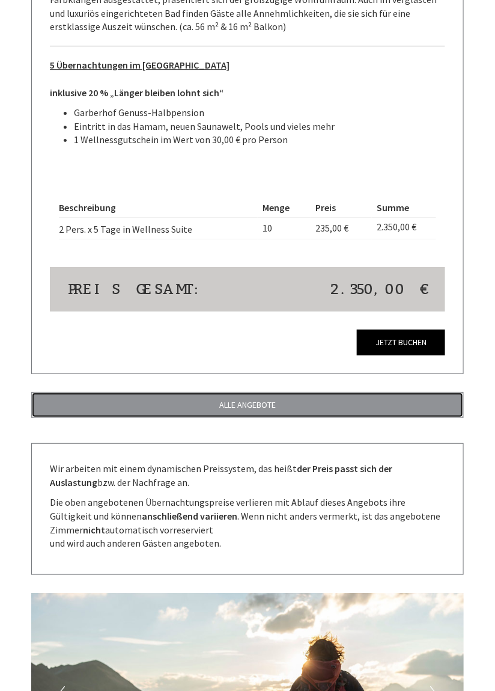
click at [287, 399] on link "ALLE ANGEBOTE" at bounding box center [247, 405] width 433 height 26
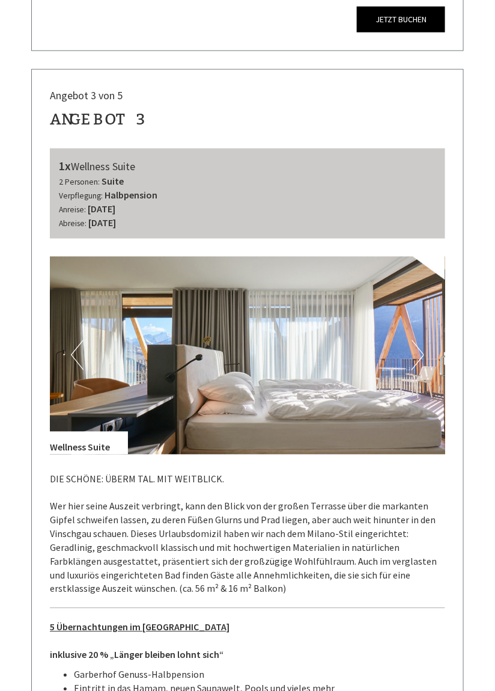
scroll to position [2376, 0]
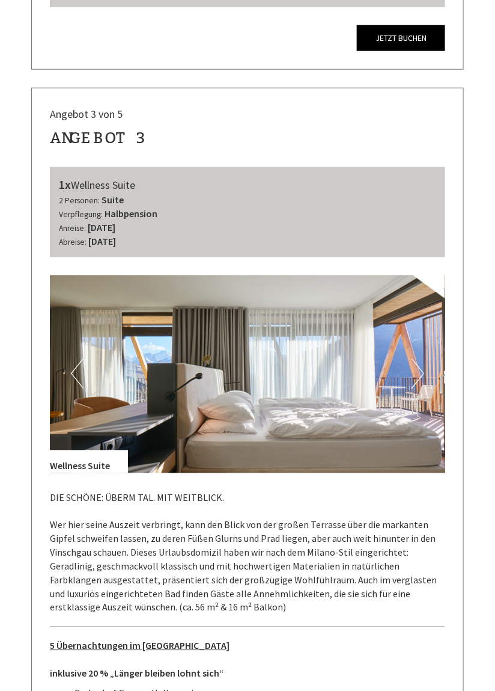
click at [429, 426] on img at bounding box center [248, 374] width 396 height 198
click at [374, 355] on img at bounding box center [248, 374] width 396 height 198
click at [389, 334] on img at bounding box center [248, 374] width 396 height 198
click at [402, 367] on img at bounding box center [248, 374] width 396 height 198
click at [408, 370] on img at bounding box center [248, 374] width 396 height 198
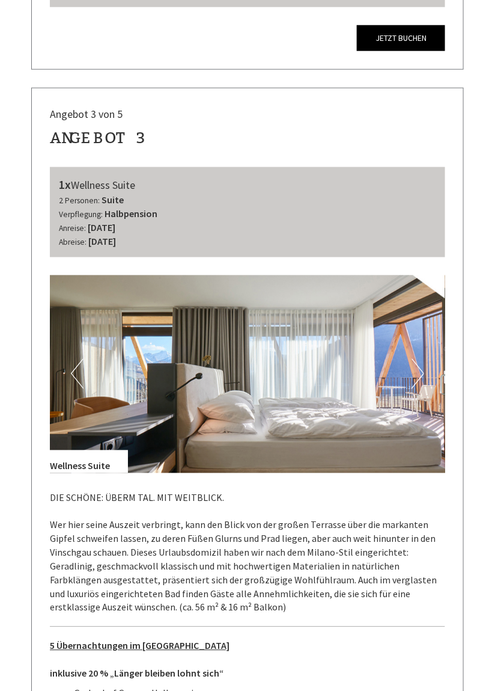
click at [240, 221] on div "Anreise: Samstag, 25. Oktober 2025 Abreise: Donnerstag, 30. Oktober 2025" at bounding box center [248, 235] width 378 height 28
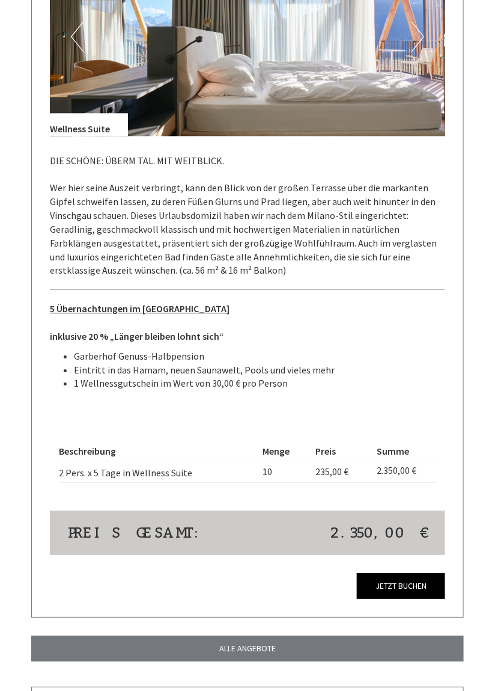
scroll to position [2717, 0]
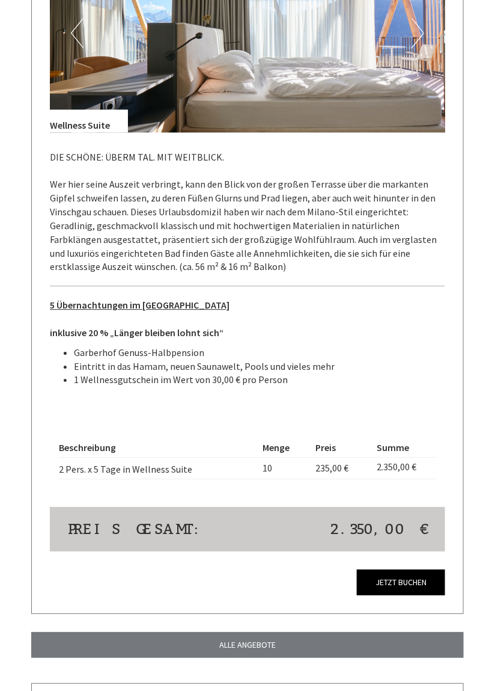
click at [269, 187] on p "DIE SCHÖNE: ÜBERM TAL. MIT WEITBLICK. Wer hier seine Auszeit verbringt, kann de…" at bounding box center [248, 212] width 396 height 124
click at [269, 188] on p "DIE SCHÖNE: ÜBERM TAL. MIT WEITBLICK. Wer hier seine Auszeit verbringt, kann de…" at bounding box center [248, 212] width 396 height 124
click at [144, 299] on u "5 Übernachtungen im [GEOGRAPHIC_DATA]" at bounding box center [140, 305] width 180 height 12
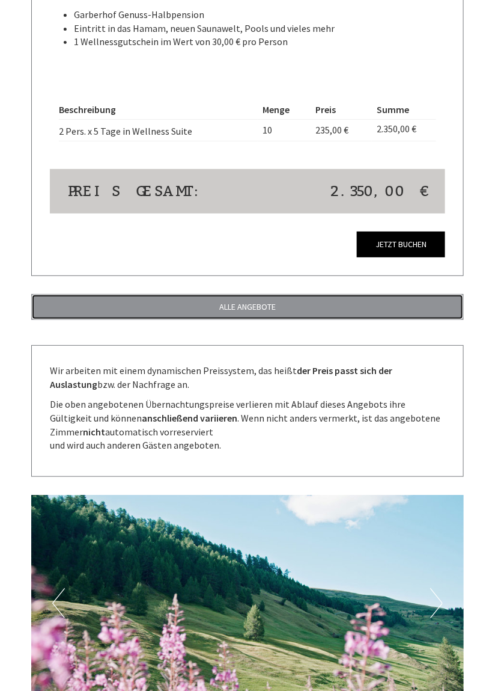
click at [394, 294] on link "ALLE ANGEBOTE" at bounding box center [247, 307] width 433 height 26
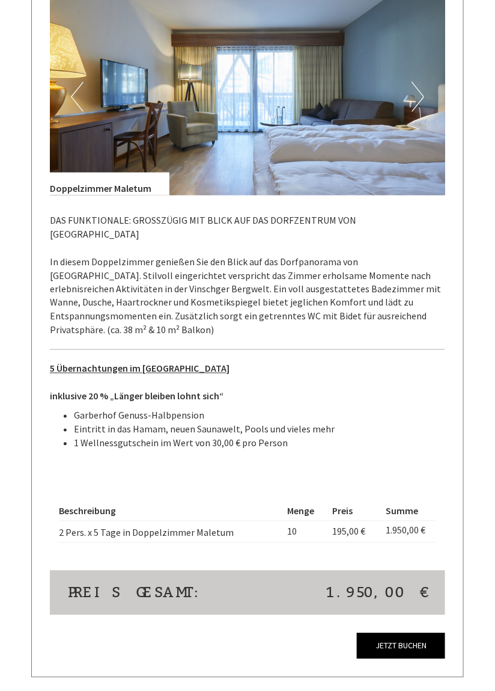
scroll to position [4439, 0]
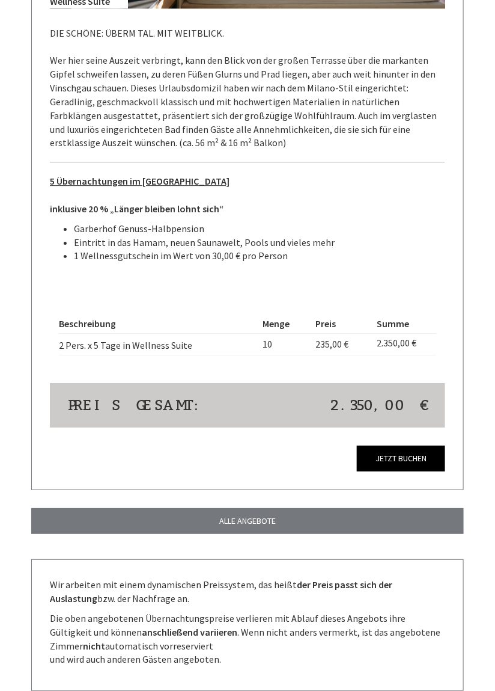
scroll to position [2847, 0]
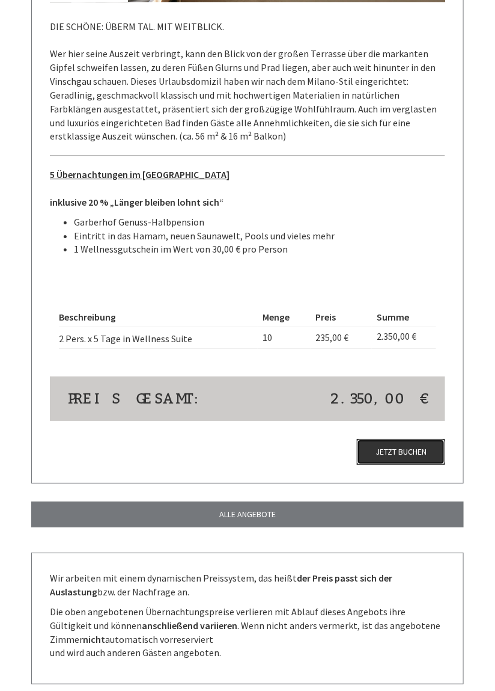
click at [427, 441] on link "Jetzt buchen" at bounding box center [401, 452] width 88 height 26
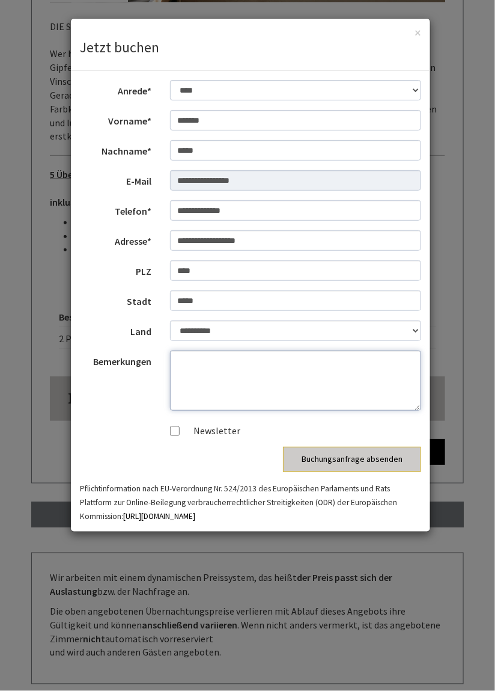
click at [210, 366] on textarea "Bemerkungen" at bounding box center [296, 380] width 252 height 60
click at [478, 309] on div "**********" at bounding box center [247, 345] width 495 height 691
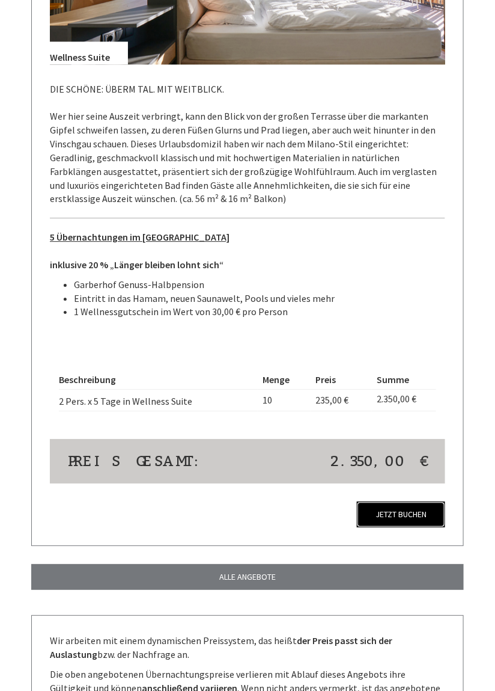
scroll to position [2785, 0]
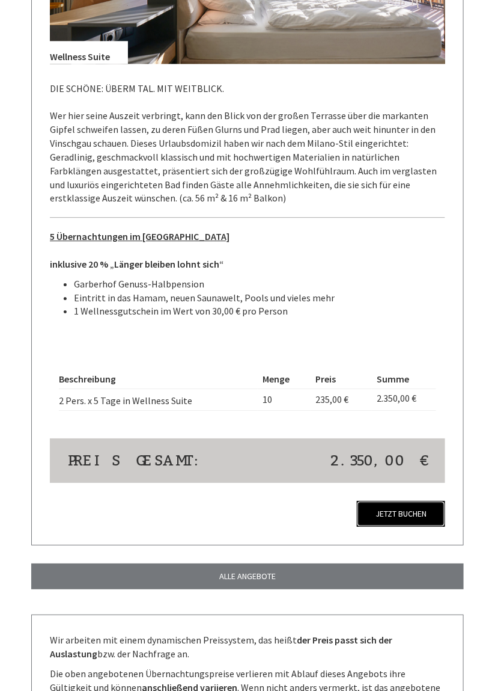
click at [421, 501] on link "Jetzt buchen" at bounding box center [401, 514] width 88 height 26
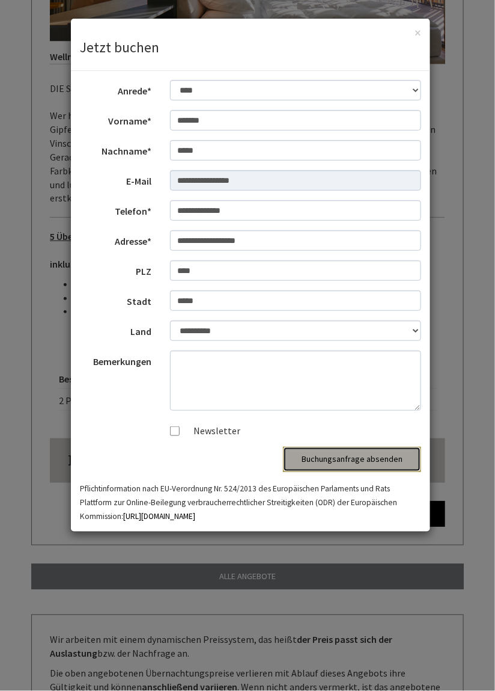
click at [388, 462] on button "Buchungsanfrage absenden" at bounding box center [352, 459] width 138 height 25
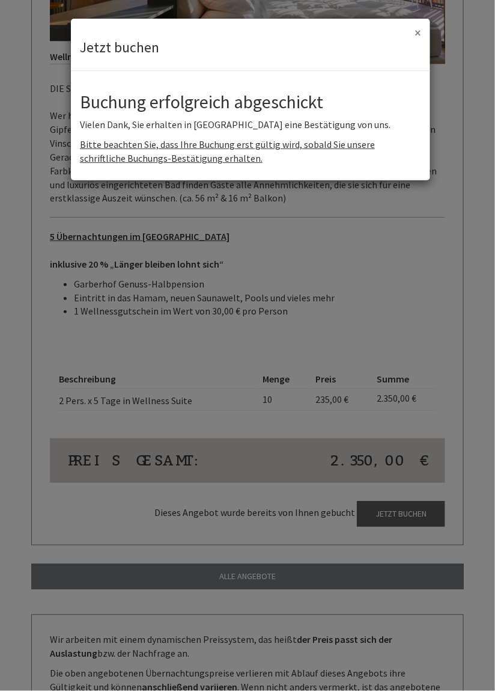
click at [420, 27] on button "×" at bounding box center [418, 32] width 7 height 13
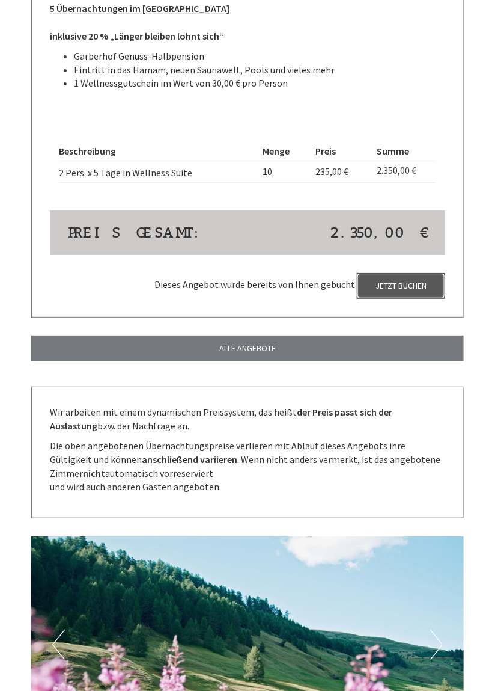
scroll to position [3018, 0]
